Goal: Transaction & Acquisition: Purchase product/service

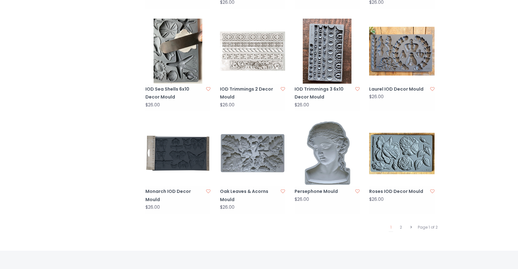
scroll to position [556, 0]
click at [400, 223] on link "2" at bounding box center [400, 227] width 5 height 8
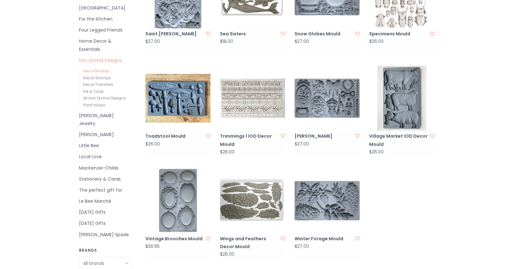
scroll to position [202, 0]
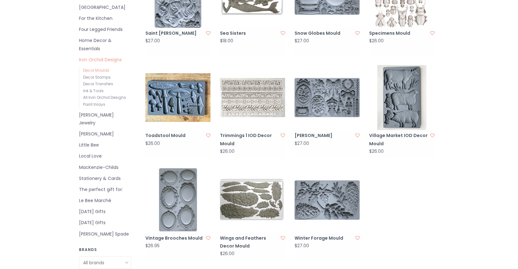
click at [328, 188] on img at bounding box center [326, 199] width 65 height 65
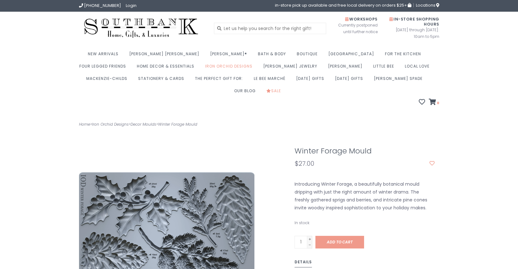
click at [166, 30] on img at bounding box center [141, 28] width 124 height 24
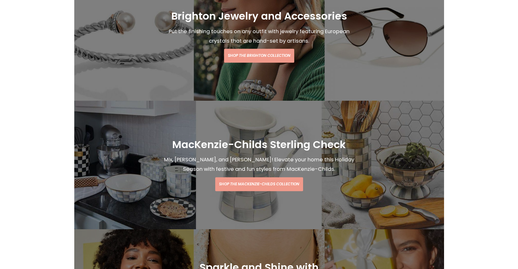
scroll to position [128, 0]
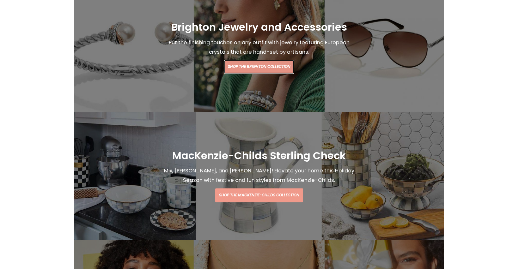
click at [261, 60] on link "Shop the Brighton Collection" at bounding box center [259, 67] width 70 height 14
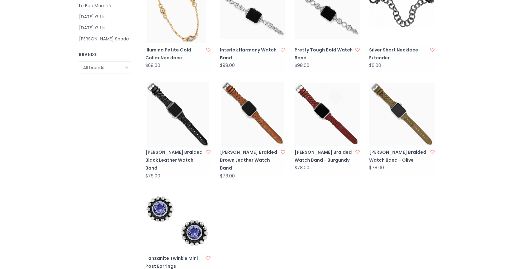
scroll to position [391, 0]
